Goal: Information Seeking & Learning: Learn about a topic

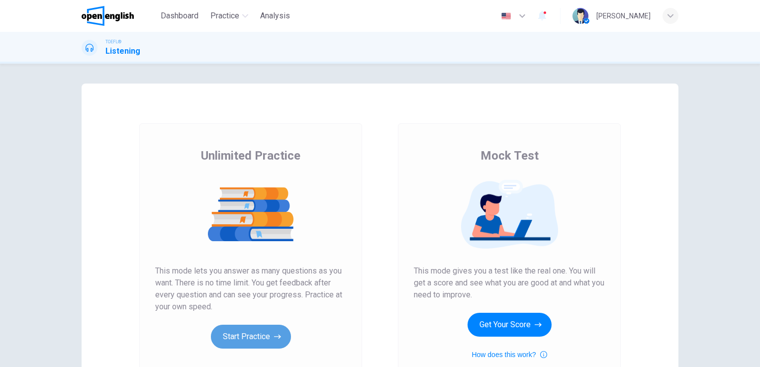
click at [249, 339] on button "Start Practice" at bounding box center [251, 337] width 80 height 24
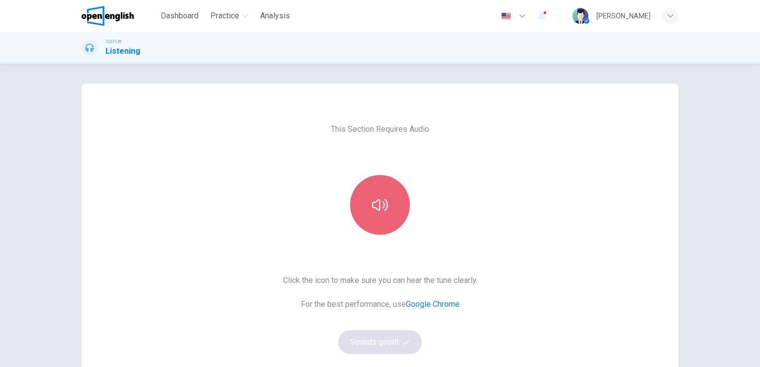
click at [370, 190] on button "button" at bounding box center [380, 205] width 60 height 60
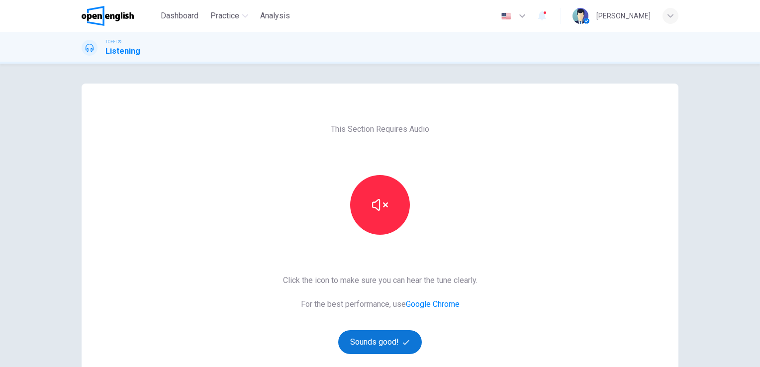
click at [383, 346] on button "Sounds good!" at bounding box center [380, 342] width 84 height 24
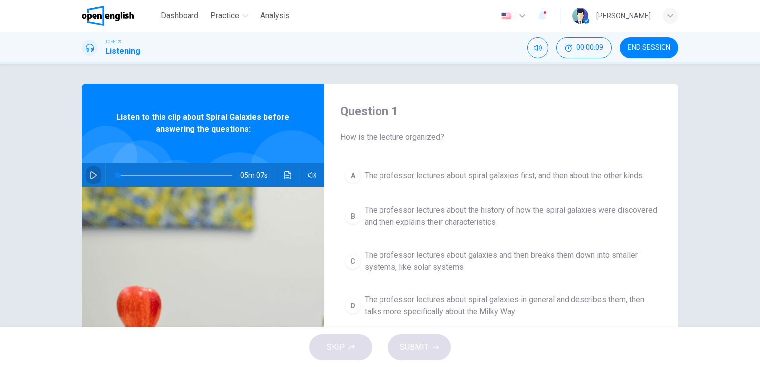
click at [90, 174] on icon "button" at bounding box center [94, 175] width 8 height 8
click at [91, 174] on icon "button" at bounding box center [93, 175] width 5 height 6
click at [284, 175] on icon "Click to see the audio transcription" at bounding box center [287, 175] width 7 height 8
type input "*"
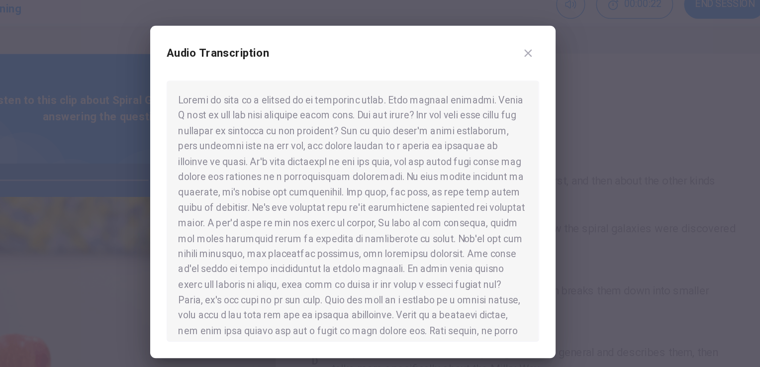
scroll to position [0, 0]
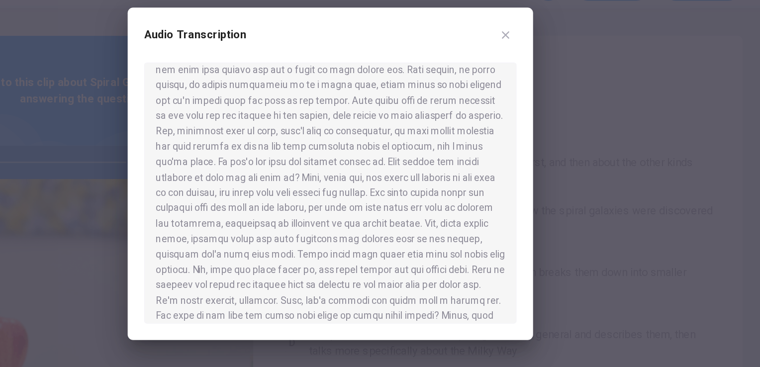
scroll to position [179, 0]
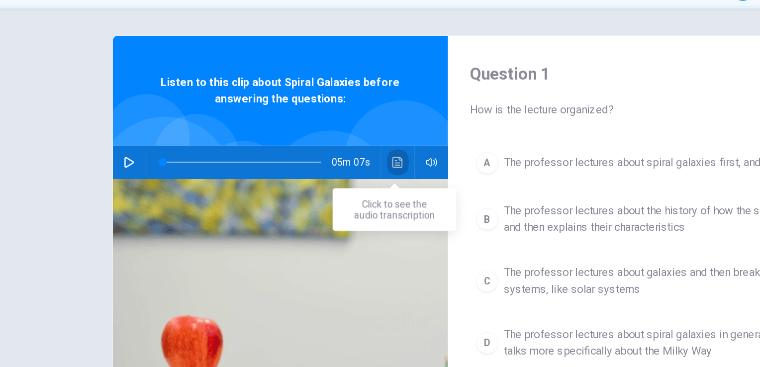
click at [287, 175] on icon "Click to see the audio transcription" at bounding box center [288, 175] width 8 height 8
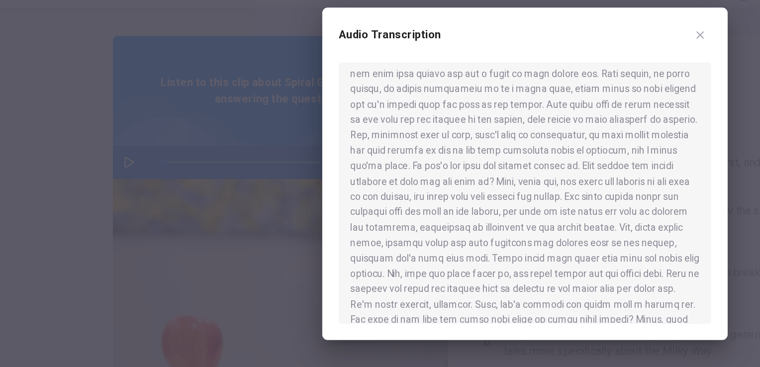
scroll to position [173, 0]
click at [30, 59] on div at bounding box center [380, 183] width 760 height 367
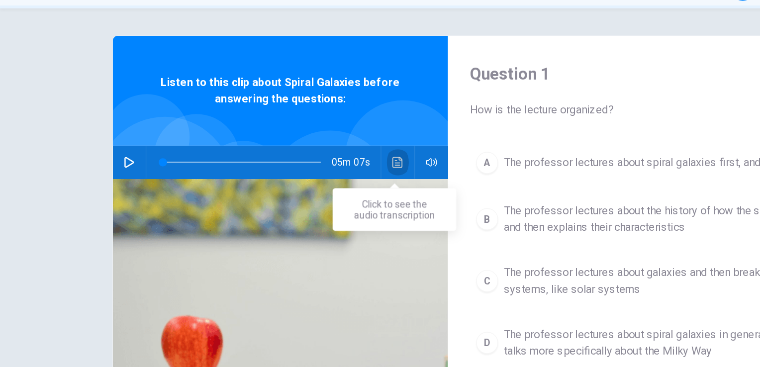
click at [287, 174] on icon "Click to see the audio transcription" at bounding box center [288, 175] width 8 height 8
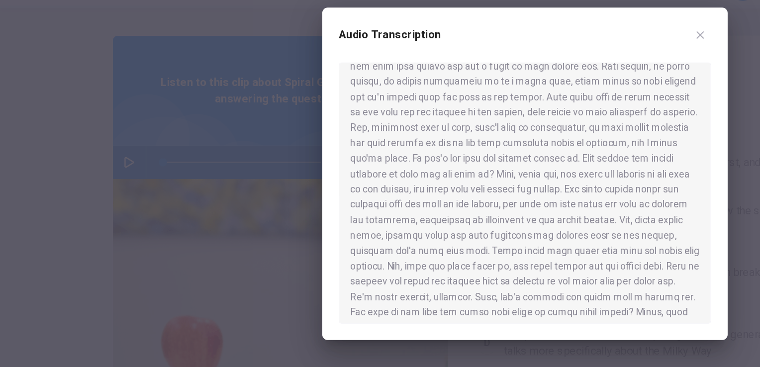
scroll to position [181, 0]
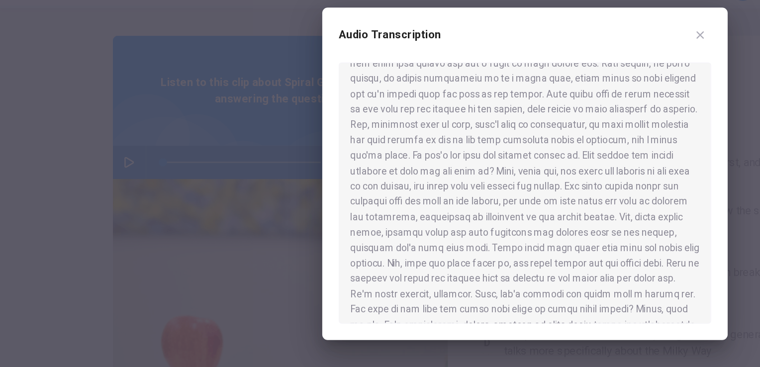
click at [398, 235] on div at bounding box center [380, 197] width 270 height 189
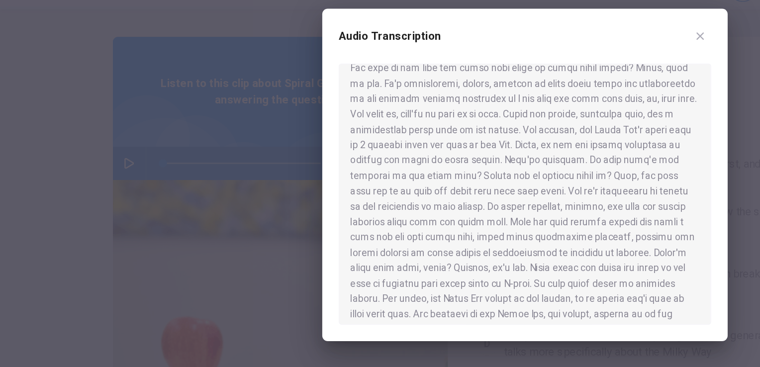
scroll to position [358, 0]
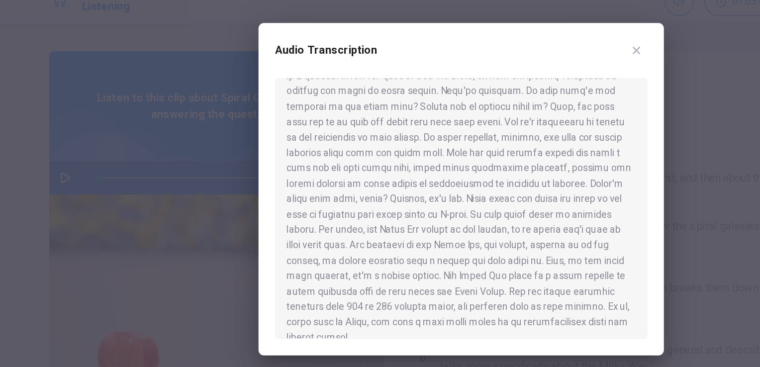
scroll to position [418, 0]
click at [509, 85] on icon "button" at bounding box center [507, 83] width 5 height 5
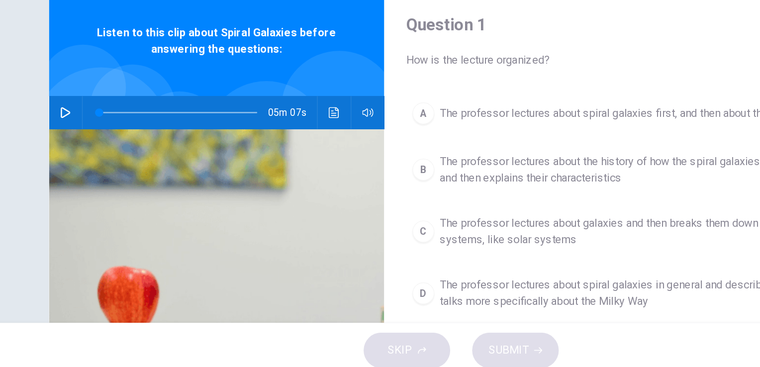
scroll to position [0, 0]
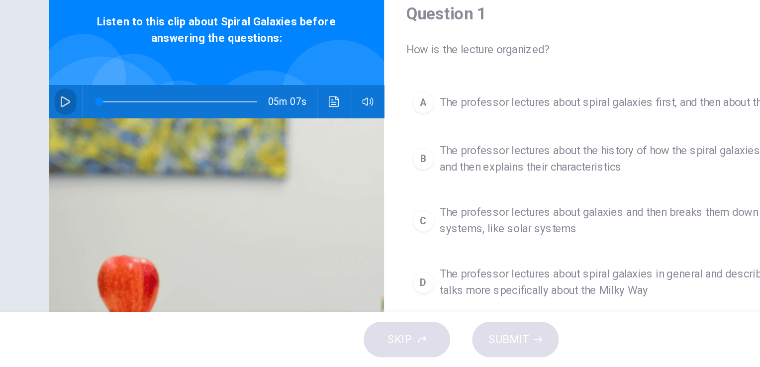
click at [90, 176] on icon "button" at bounding box center [94, 175] width 8 height 8
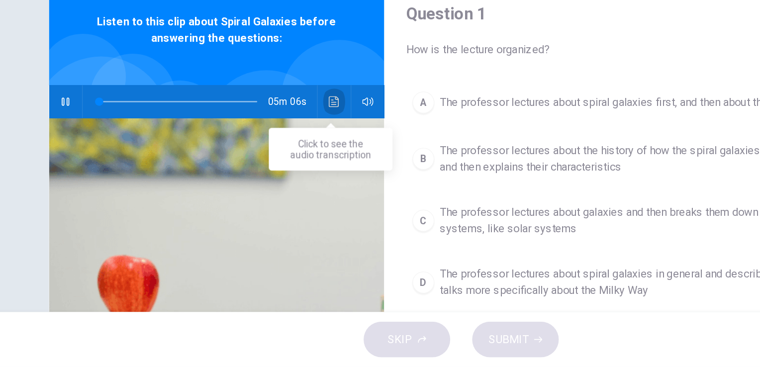
click at [286, 174] on icon "Click to see the audio transcription" at bounding box center [288, 175] width 8 height 8
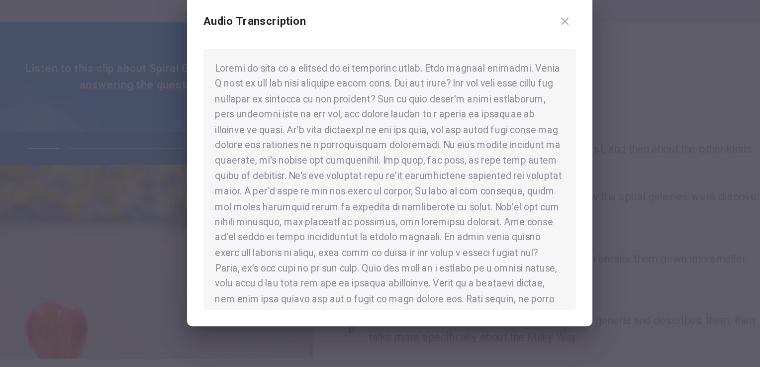
click at [505, 233] on div at bounding box center [380, 197] width 270 height 189
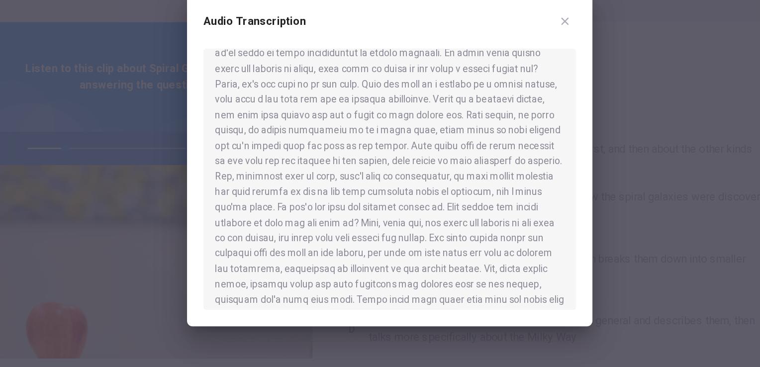
scroll to position [134, 0]
drag, startPoint x: 397, startPoint y: 213, endPoint x: 413, endPoint y: 210, distance: 15.6
click at [413, 210] on div at bounding box center [380, 197] width 270 height 189
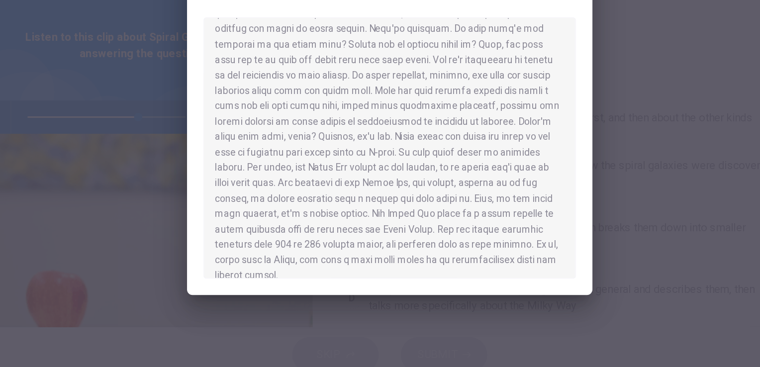
scroll to position [418, 0]
click at [487, 171] on div at bounding box center [380, 197] width 270 height 189
type input "*"
click at [134, 102] on div at bounding box center [380, 183] width 760 height 367
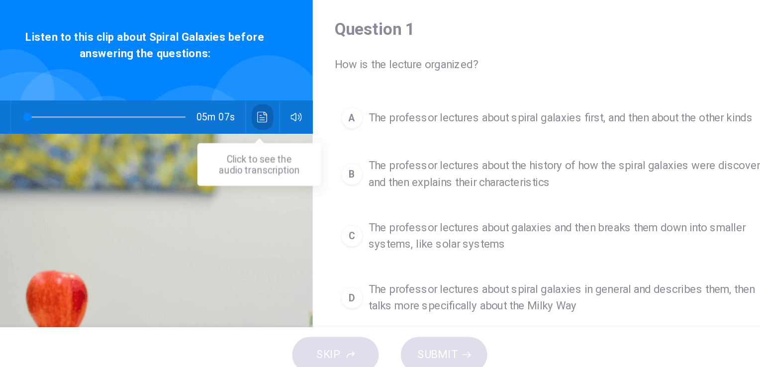
click at [286, 174] on icon "Click to see the audio transcription" at bounding box center [288, 175] width 8 height 8
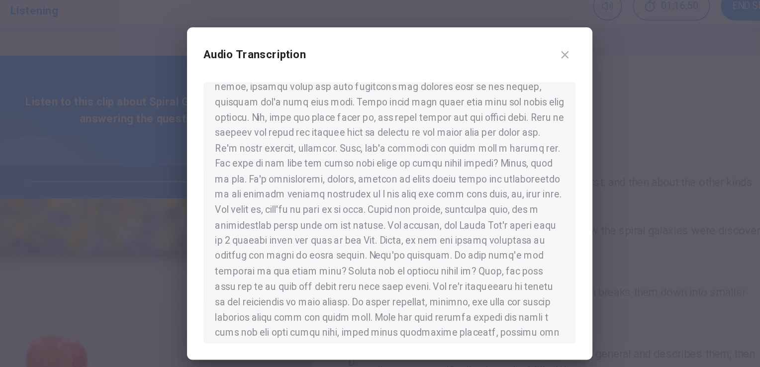
scroll to position [299, 0]
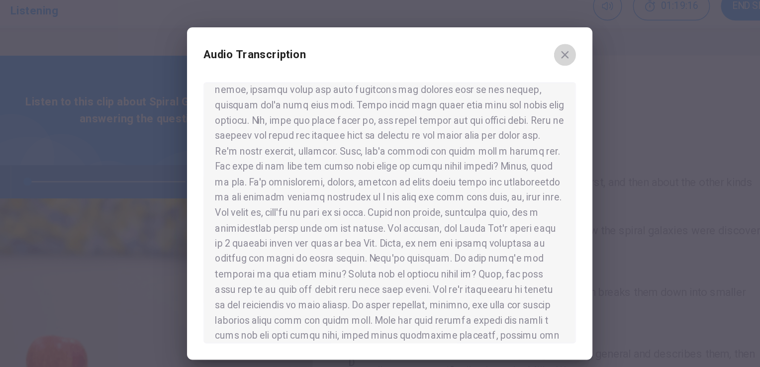
click at [507, 83] on icon "button" at bounding box center [507, 83] width 5 height 5
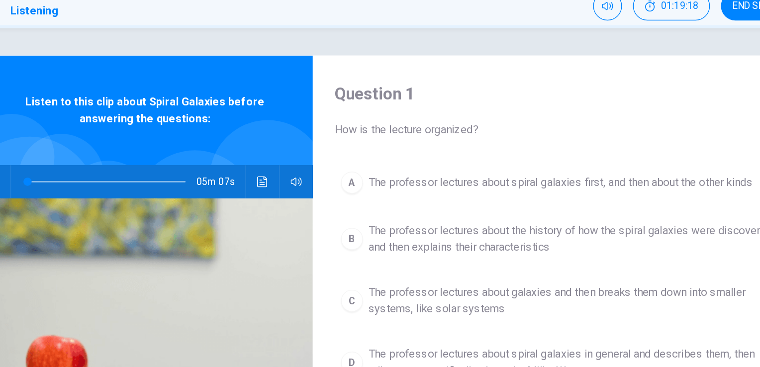
scroll to position [2, 0]
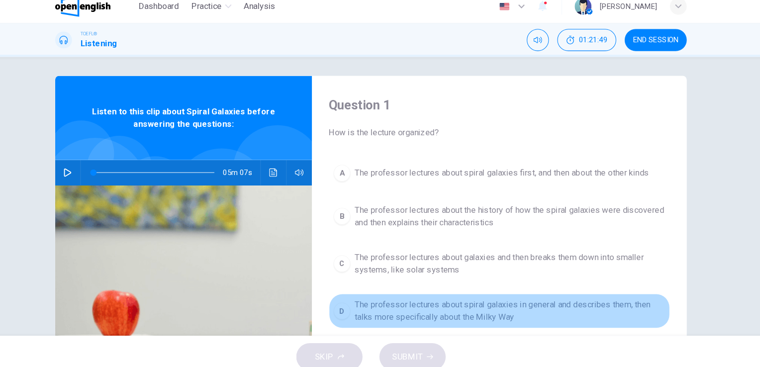
click at [453, 311] on span "The professor lectures about spiral galaxies in general and describes them, the…" at bounding box center [512, 304] width 294 height 24
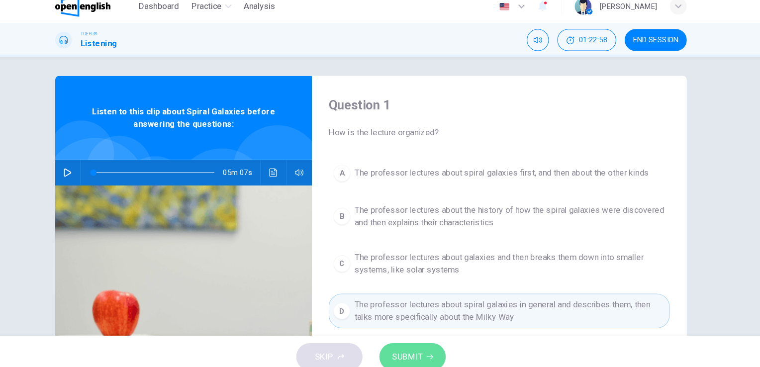
click at [427, 340] on span "SUBMIT" at bounding box center [414, 347] width 29 height 14
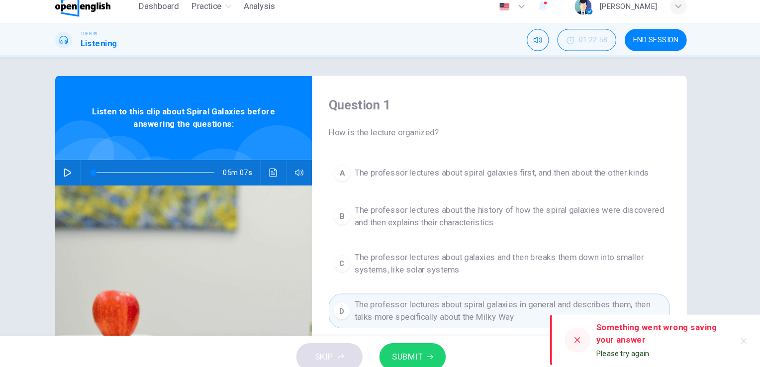
click at [575, 333] on icon at bounding box center [575, 331] width 8 height 8
click at [577, 332] on icon at bounding box center [575, 331] width 8 height 8
click at [416, 347] on span "SUBMIT" at bounding box center [414, 347] width 29 height 14
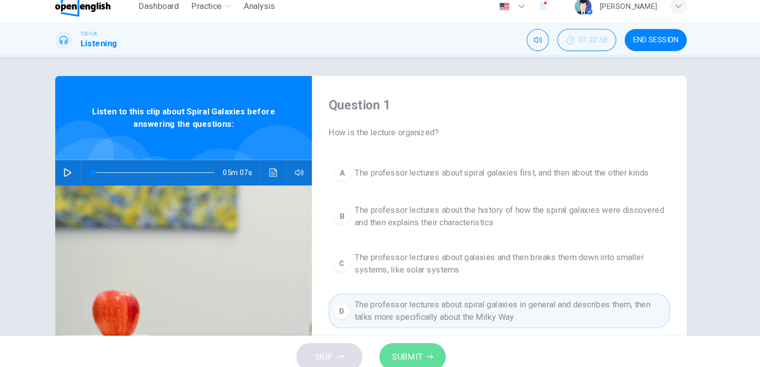
click at [420, 347] on span "SUBMIT" at bounding box center [414, 347] width 29 height 14
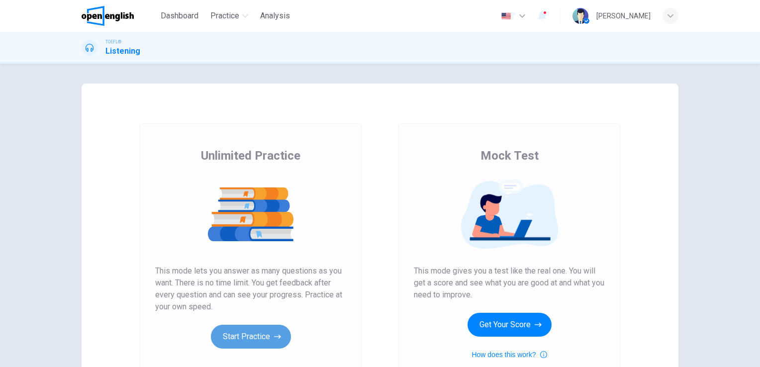
click at [247, 333] on button "Start Practice" at bounding box center [251, 337] width 80 height 24
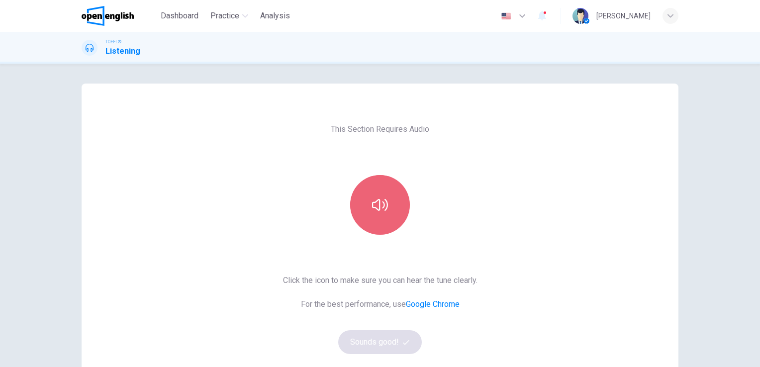
click at [391, 197] on button "button" at bounding box center [380, 205] width 60 height 60
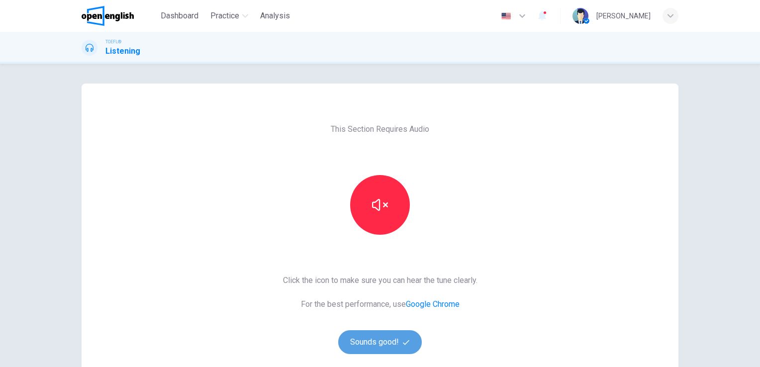
click at [390, 345] on button "Sounds good!" at bounding box center [380, 342] width 84 height 24
